Goal: Transaction & Acquisition: Purchase product/service

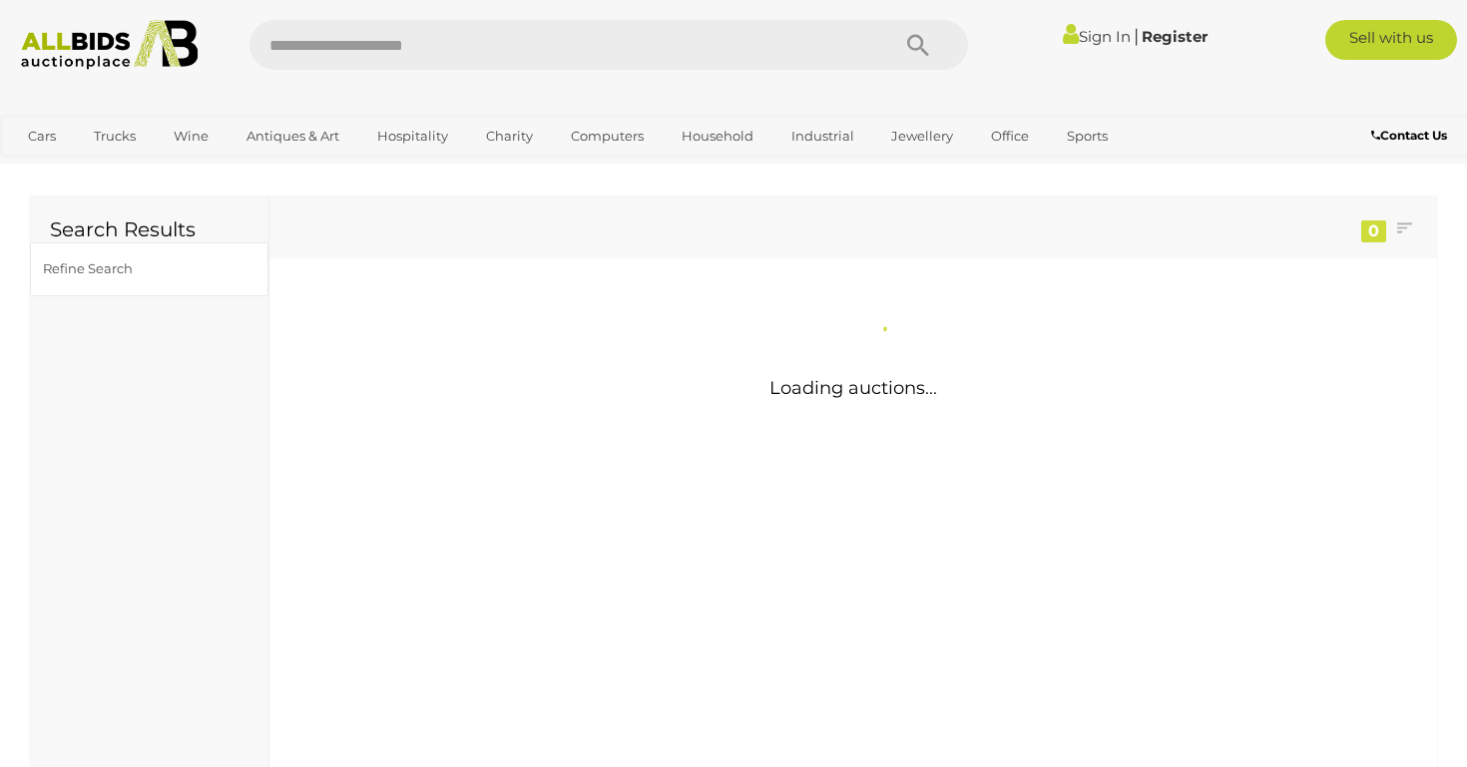
click at [429, 63] on input "text" at bounding box center [559, 45] width 620 height 50
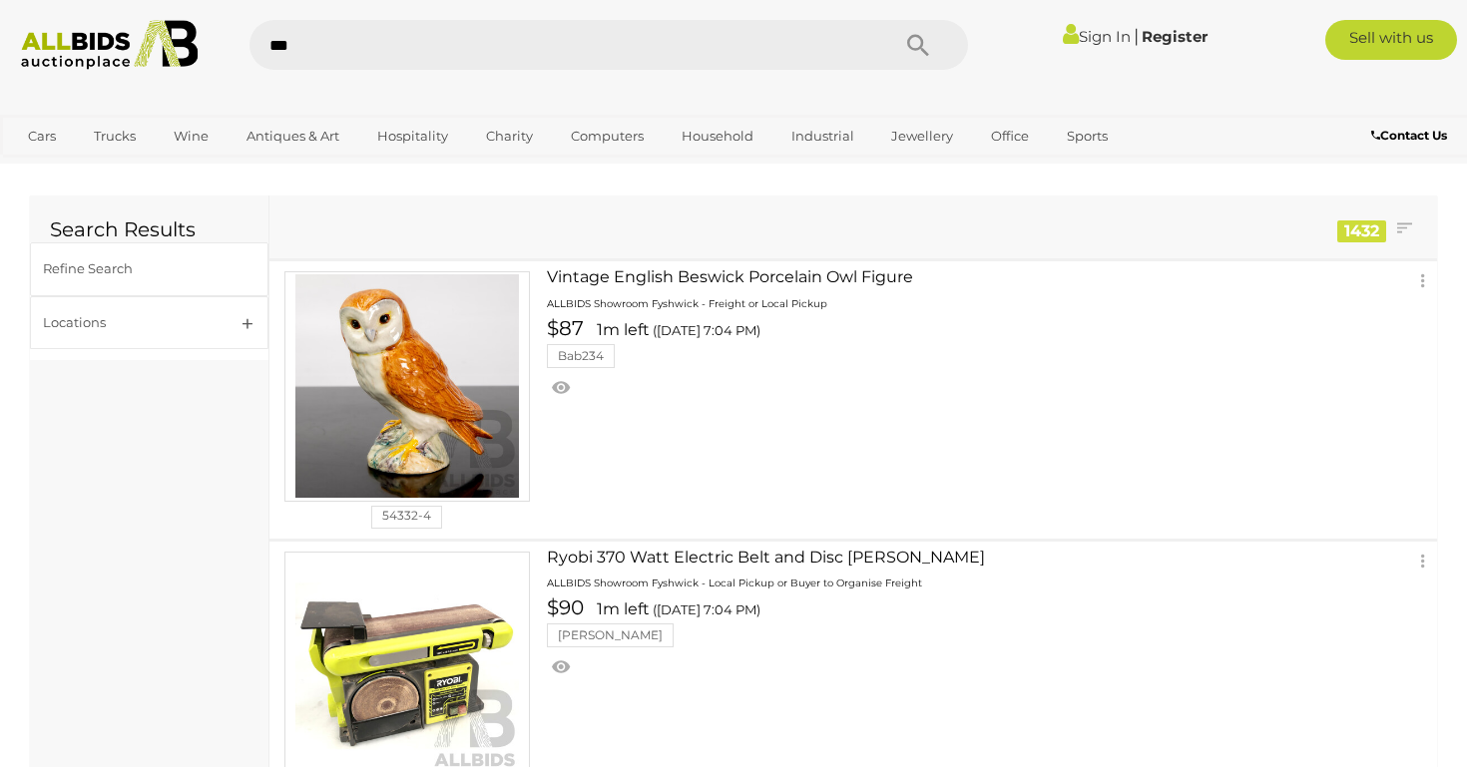
type input "****"
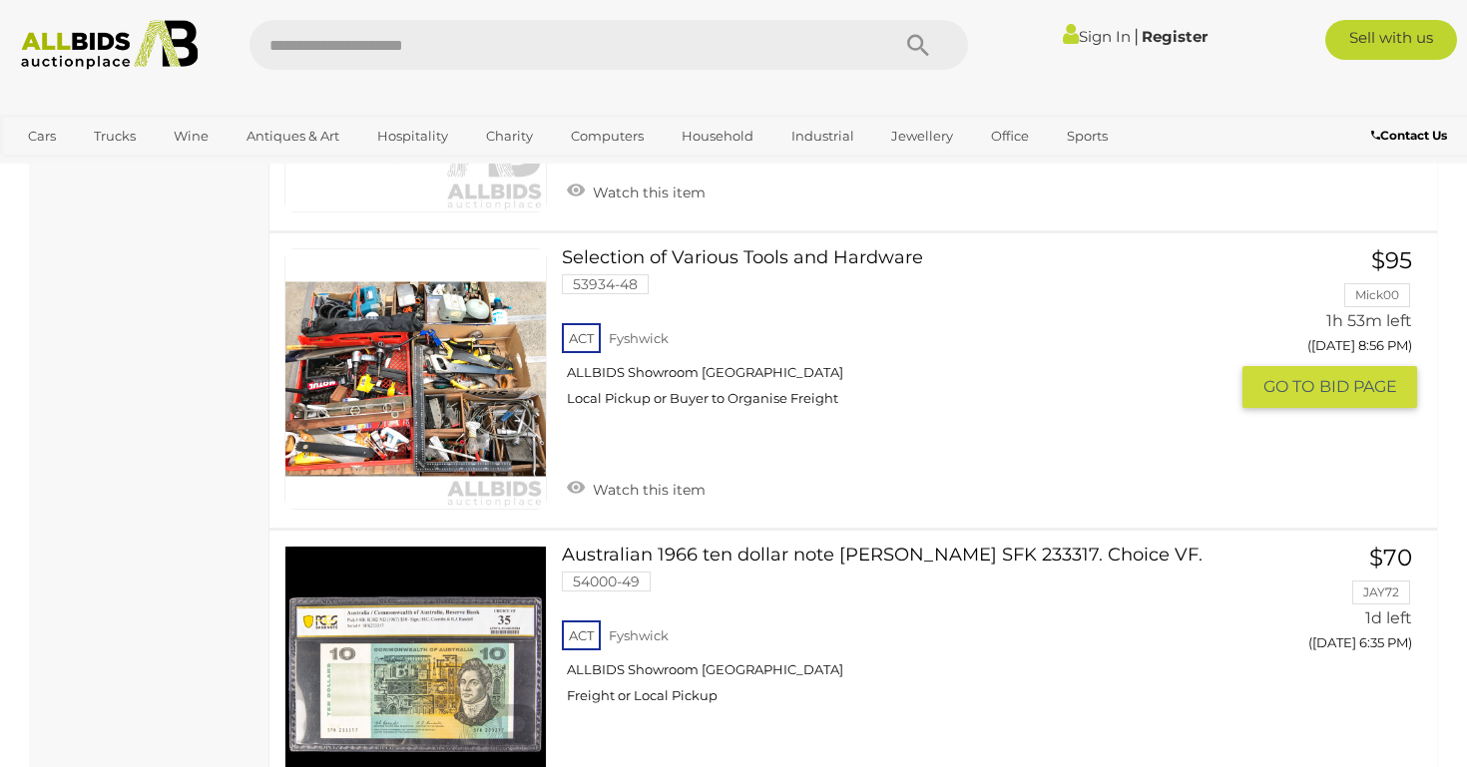
scroll to position [4300, 0]
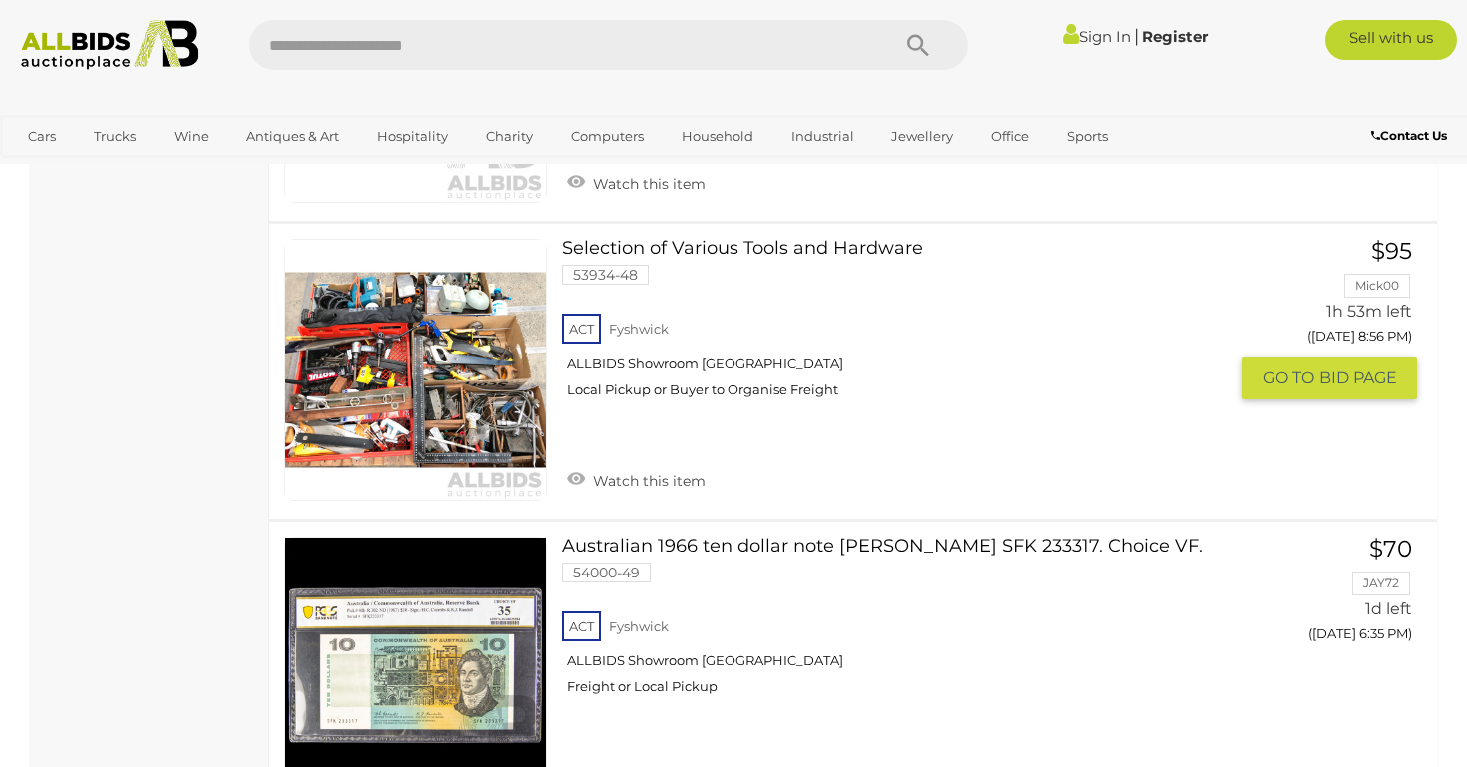
click at [687, 310] on div "ACT Fyshwick ALLBIDS Showroom Fyshwick Local Pickup or Buyer to Organise Freight" at bounding box center [895, 361] width 667 height 103
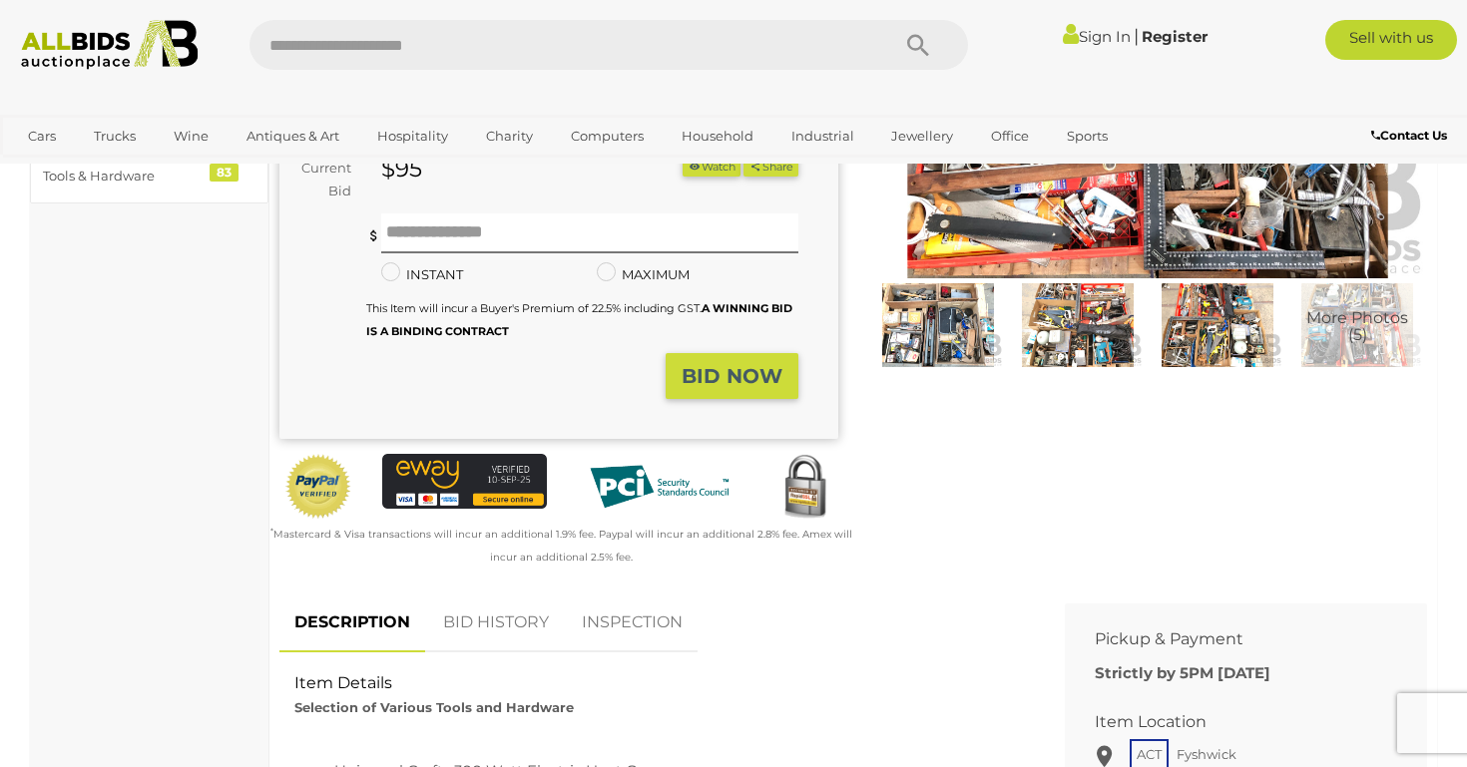
scroll to position [354, 0]
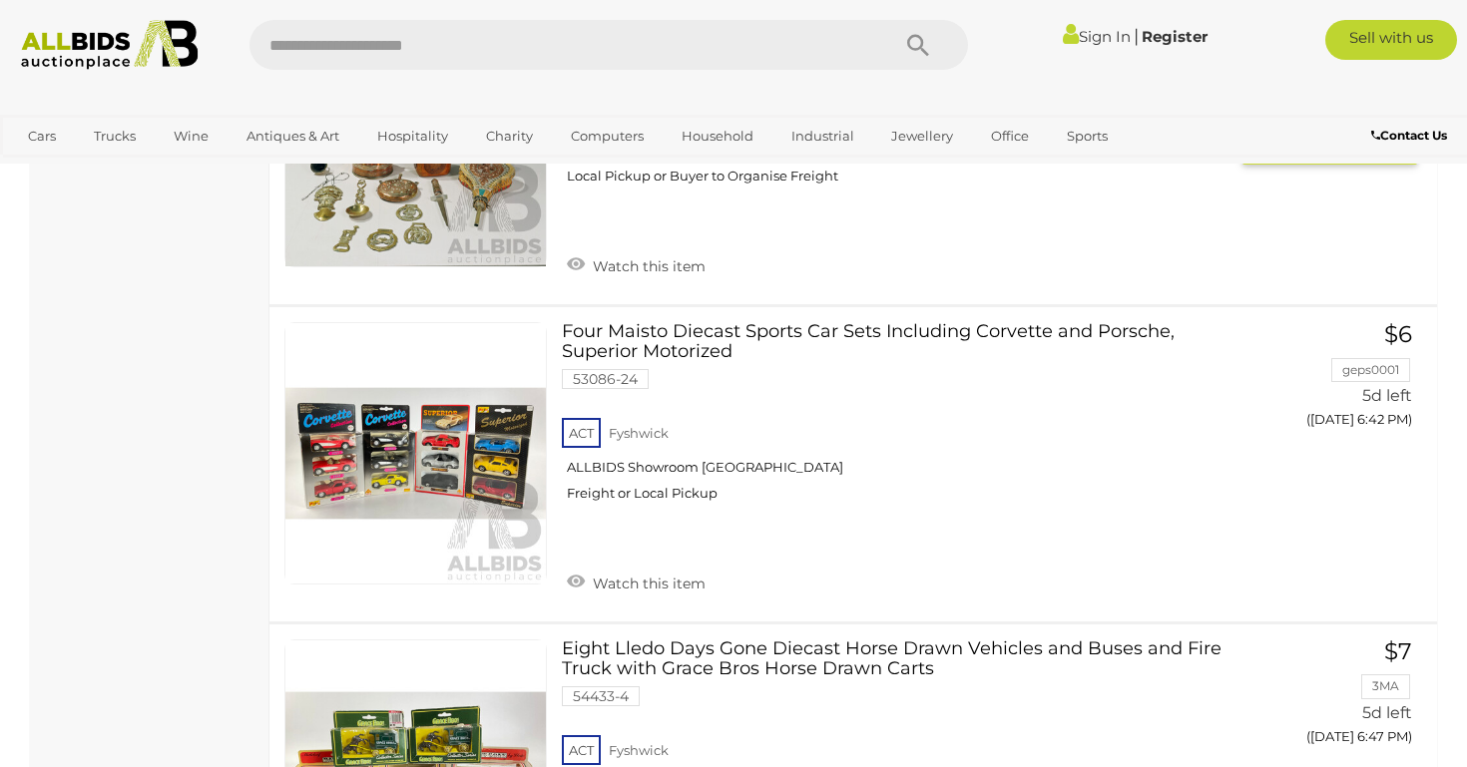
scroll to position [9044, 0]
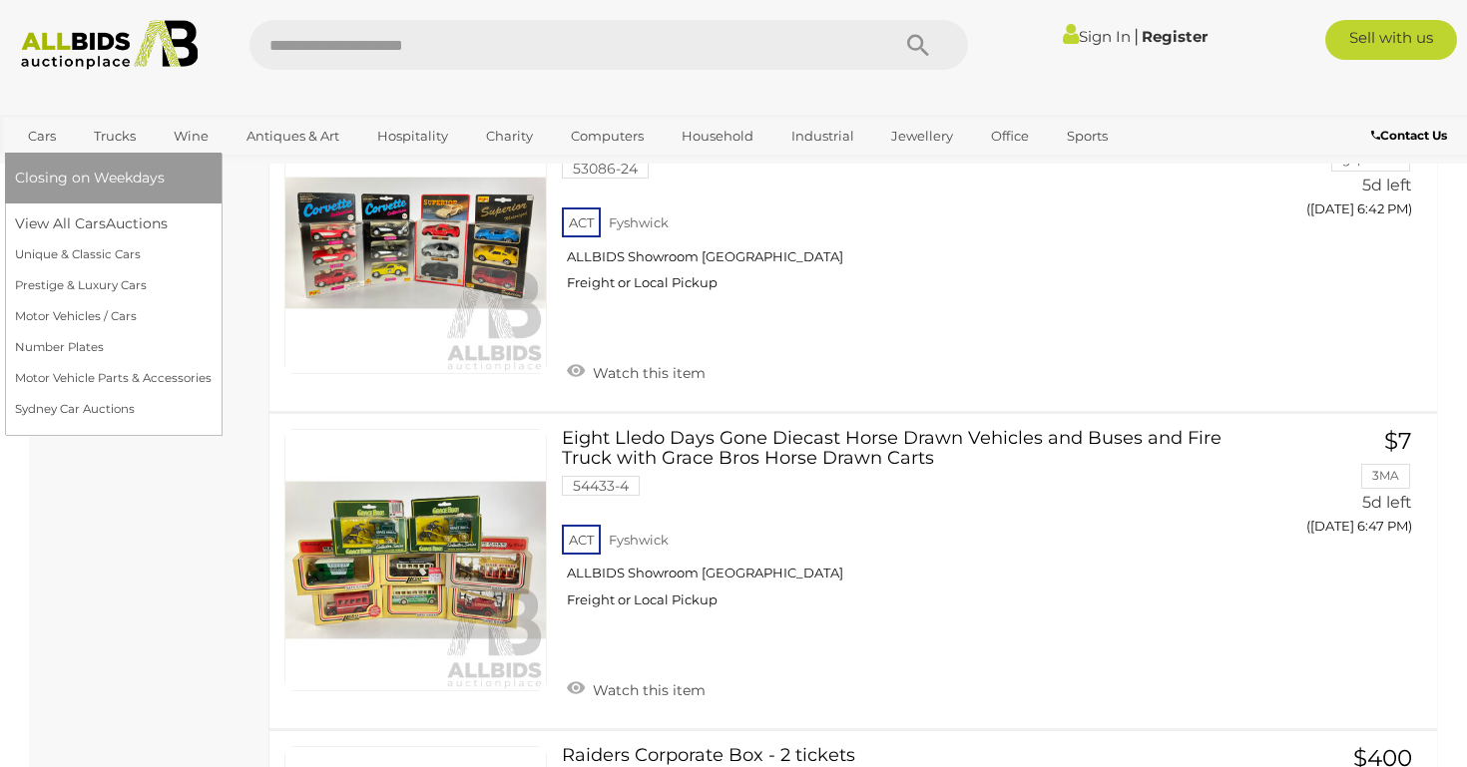
click at [52, 135] on link "Cars" at bounding box center [42, 136] width 54 height 33
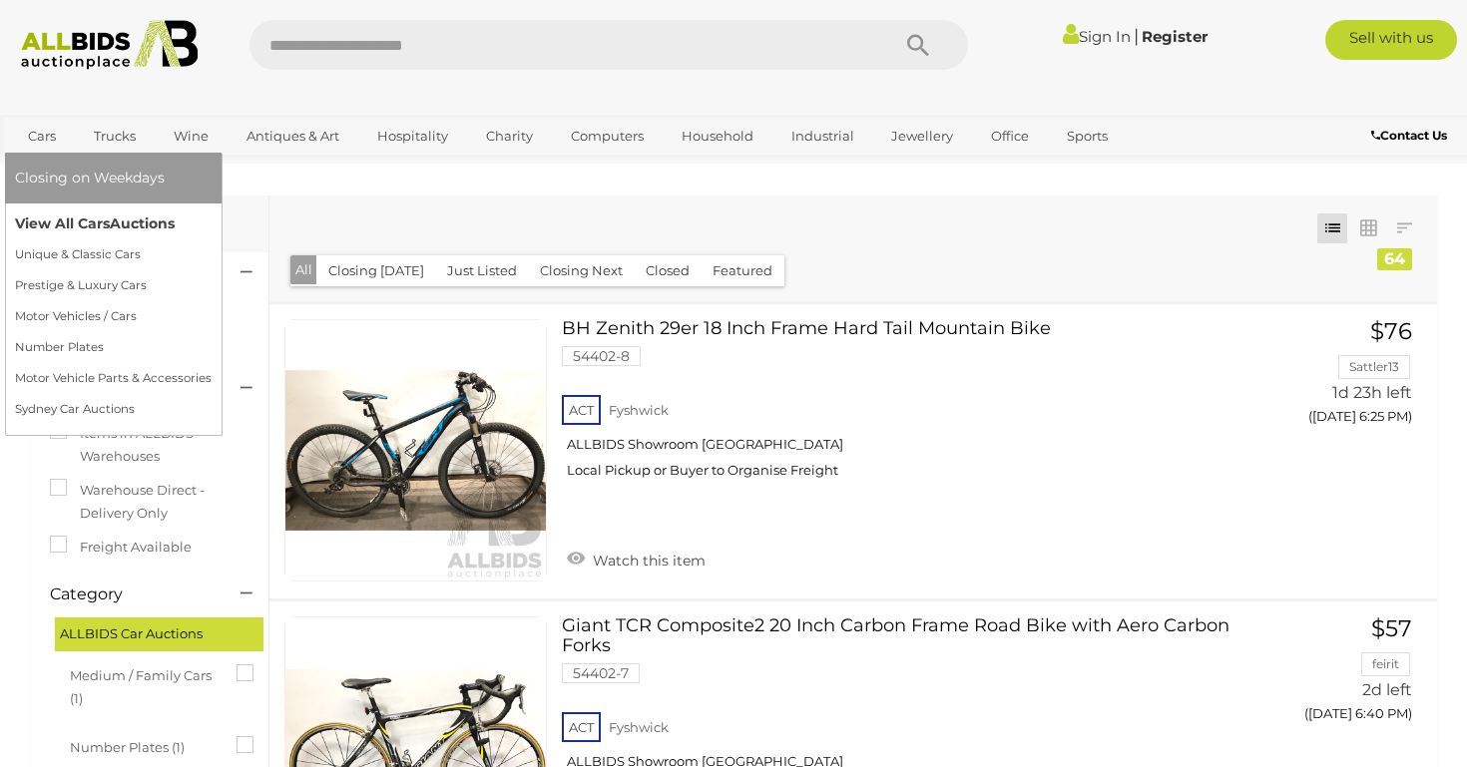
click at [65, 223] on link "View All Cars Auctions" at bounding box center [113, 224] width 197 height 31
